Goal: Task Accomplishment & Management: Use online tool/utility

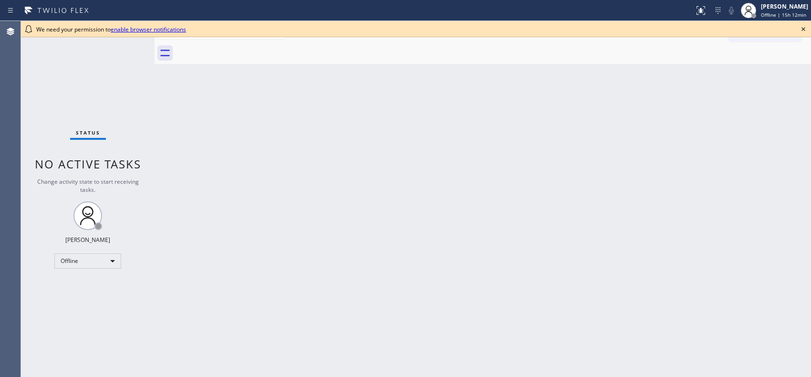
click at [403, 112] on div "Back to Dashboard Change Sender ID Customers Technicians Select a contact Outbo…" at bounding box center [483, 199] width 656 height 356
click at [114, 259] on div "Offline" at bounding box center [87, 260] width 67 height 15
click at [99, 294] on li "Unavailable" at bounding box center [87, 297] width 65 height 11
click at [802, 27] on icon at bounding box center [803, 29] width 4 height 4
